Goal: Task Accomplishment & Management: Complete application form

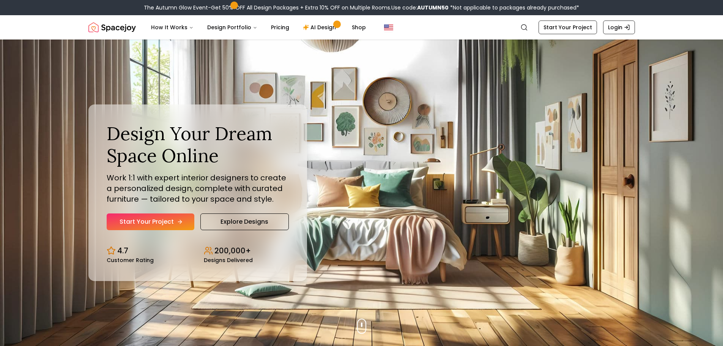
click at [121, 222] on link "Start Your Project" at bounding box center [151, 221] width 88 height 17
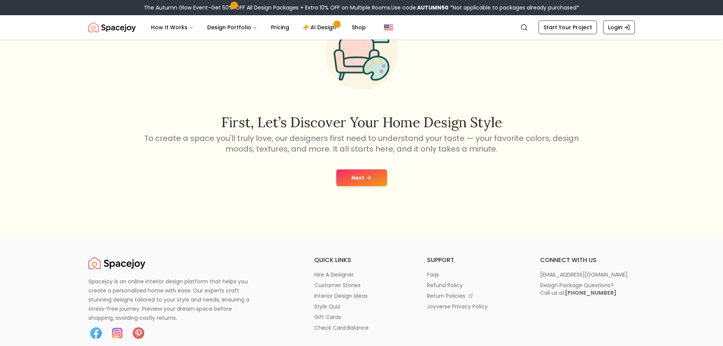
scroll to position [76, 0]
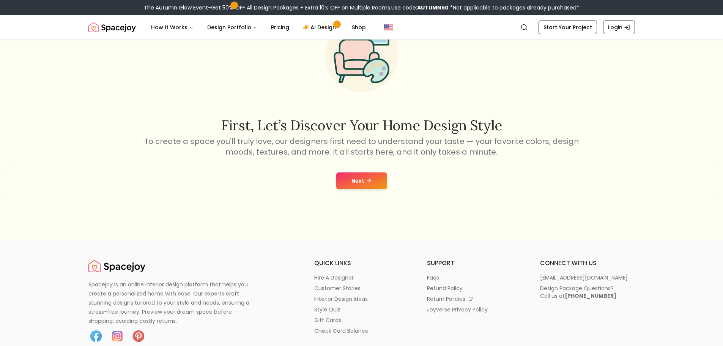
click at [374, 181] on button "Next" at bounding box center [361, 180] width 51 height 17
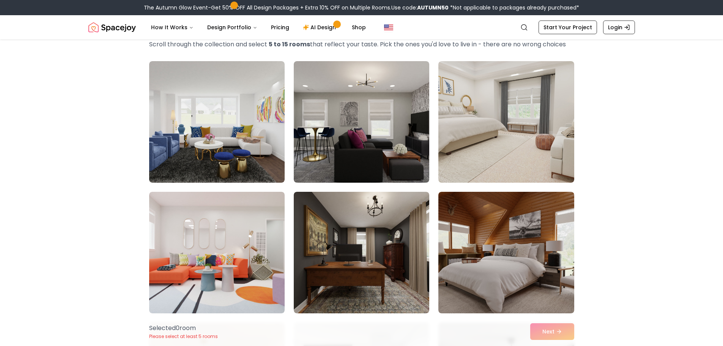
scroll to position [152, 0]
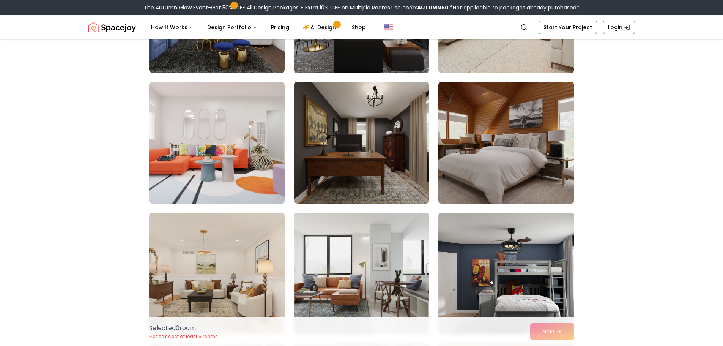
click at [552, 152] on img at bounding box center [506, 143] width 142 height 128
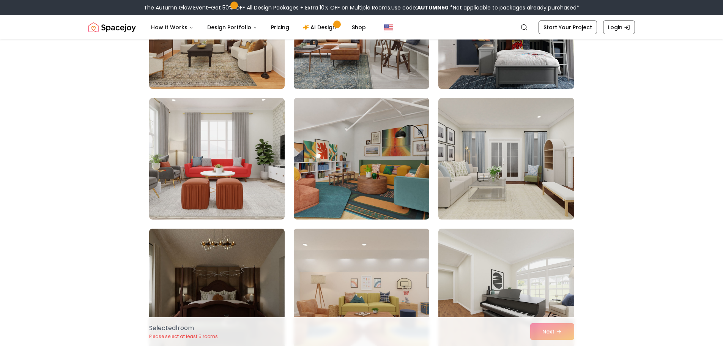
scroll to position [456, 0]
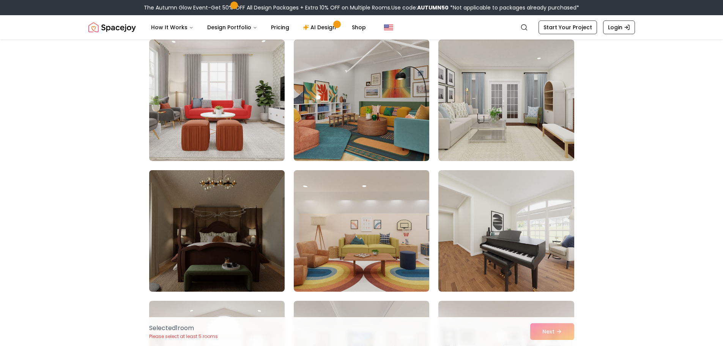
click at [234, 224] on img at bounding box center [217, 231] width 142 height 128
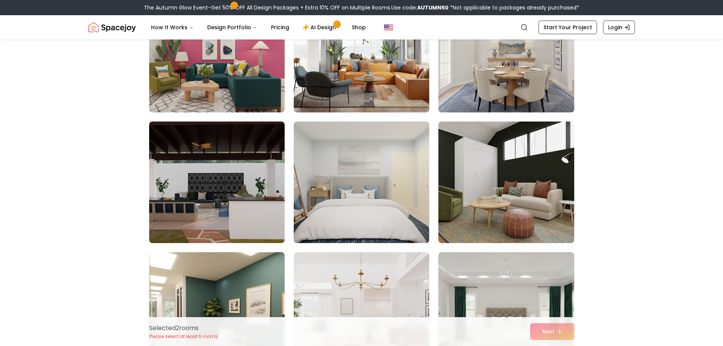
scroll to position [1557, 0]
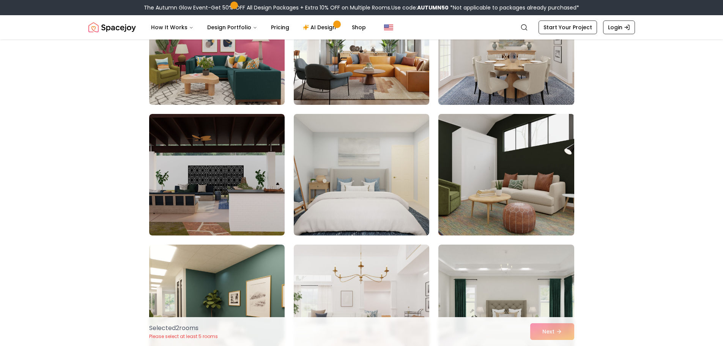
click at [560, 208] on img at bounding box center [506, 175] width 142 height 128
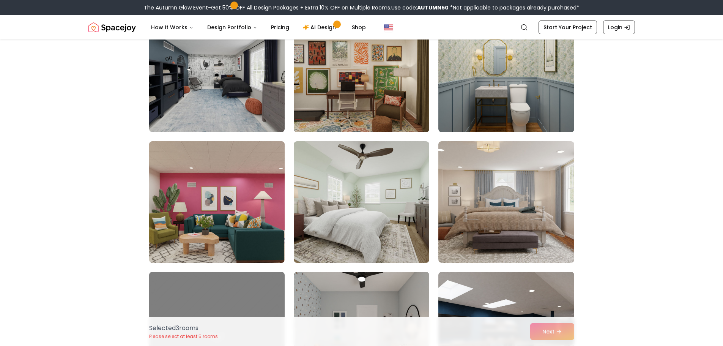
scroll to position [2430, 0]
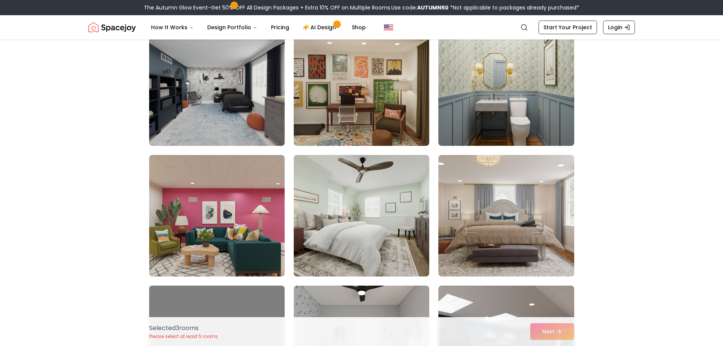
click at [199, 102] on img at bounding box center [217, 85] width 142 height 128
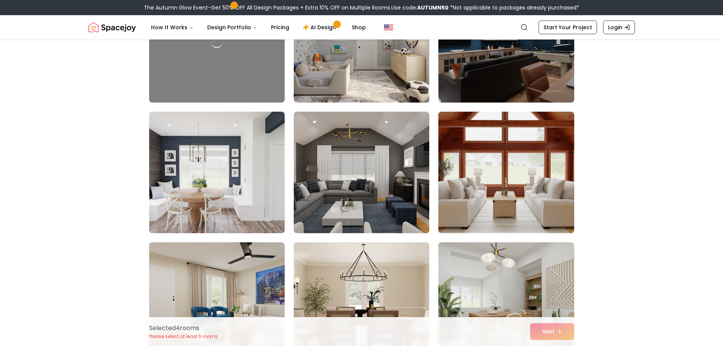
scroll to position [2772, 0]
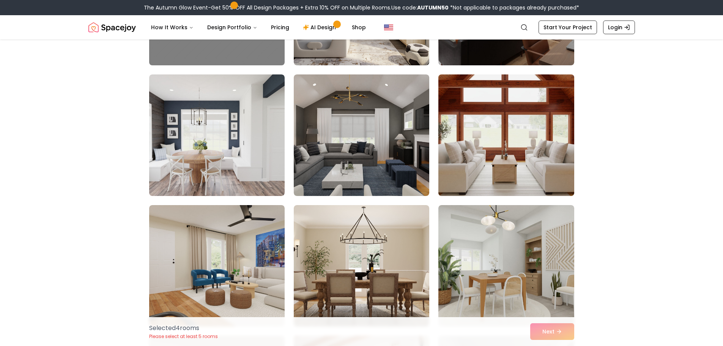
click at [478, 166] on img at bounding box center [506, 135] width 142 height 128
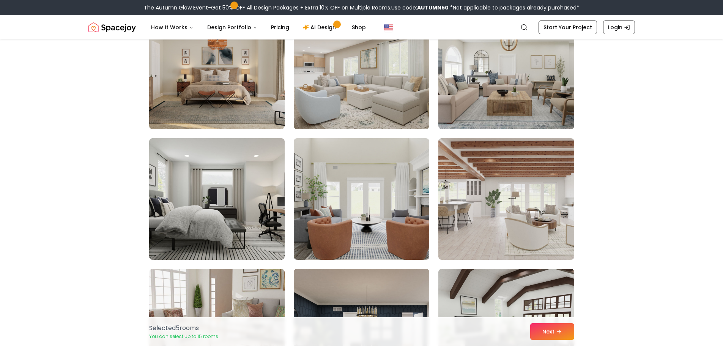
scroll to position [3189, 0]
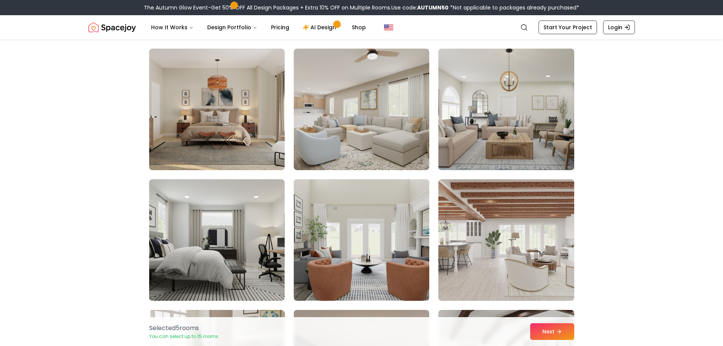
click at [500, 140] on img at bounding box center [506, 110] width 142 height 128
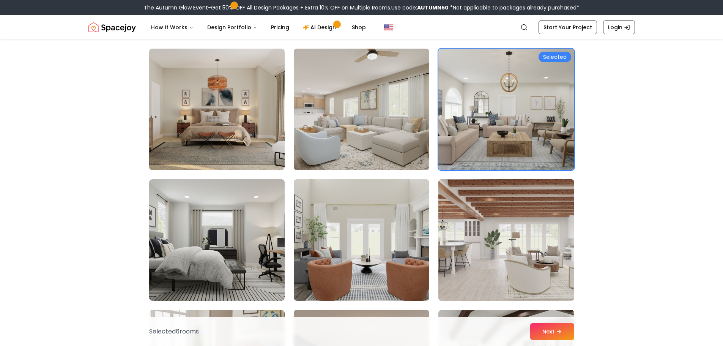
click at [488, 262] on img at bounding box center [506, 240] width 142 height 128
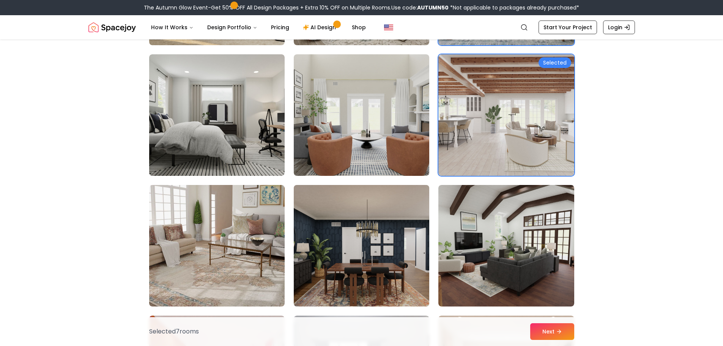
scroll to position [3379, 0]
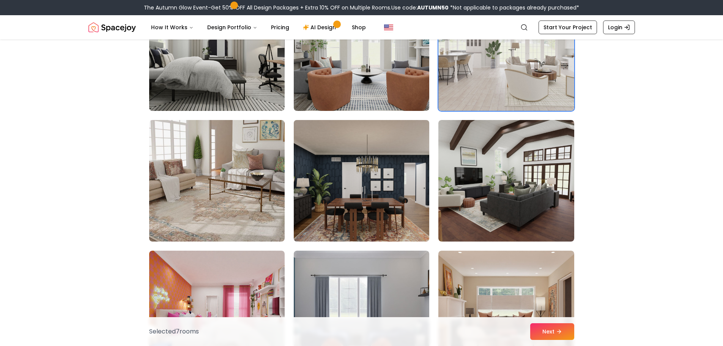
click at [385, 225] on img at bounding box center [361, 181] width 142 height 128
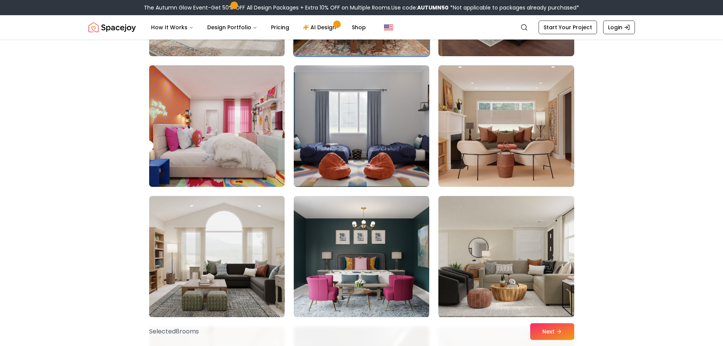
scroll to position [3607, 0]
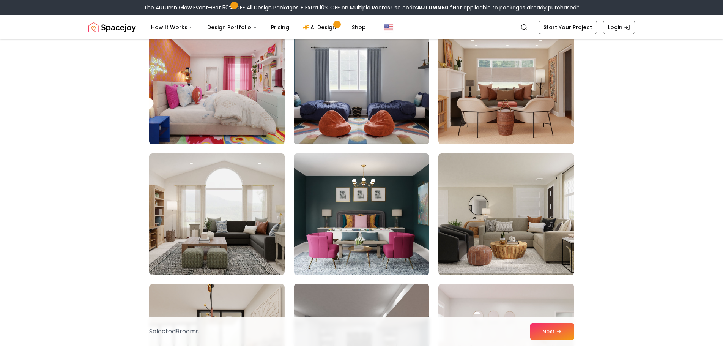
click at [262, 255] on img at bounding box center [217, 213] width 136 height 121
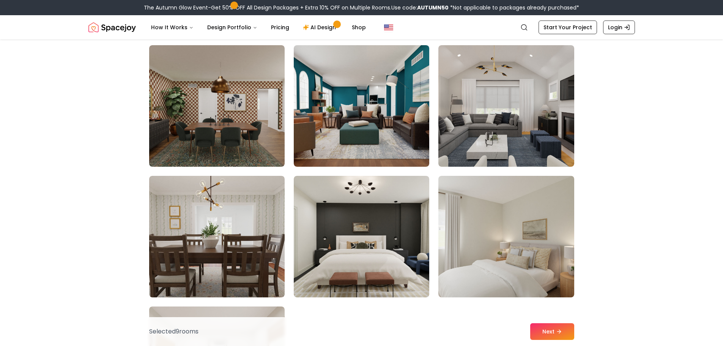
scroll to position [4176, 0]
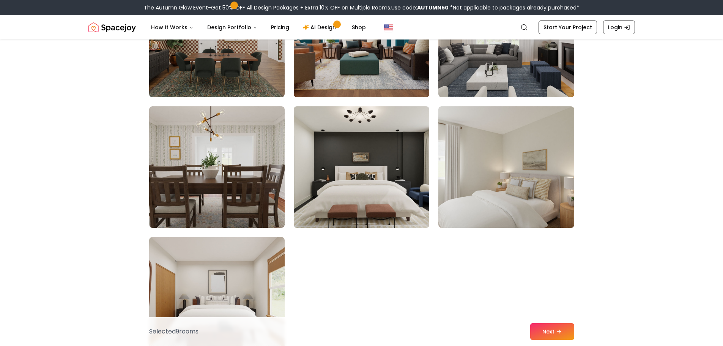
click at [403, 188] on img at bounding box center [361, 167] width 142 height 128
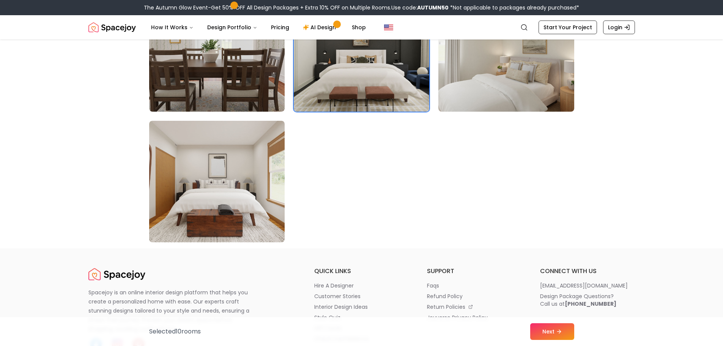
scroll to position [4404, 0]
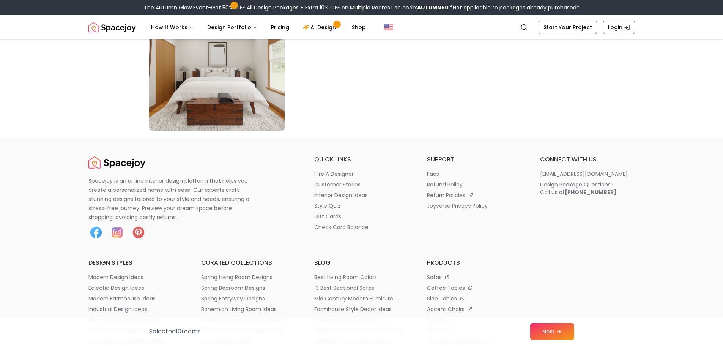
click at [576, 334] on div "Selected 10 room s Next" at bounding box center [361, 331] width 437 height 29
click at [564, 331] on button "Next" at bounding box center [552, 331] width 44 height 17
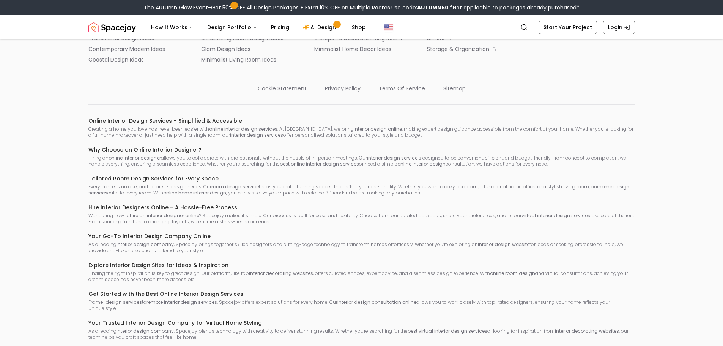
scroll to position [515, 0]
